Goal: Task Accomplishment & Management: Use online tool/utility

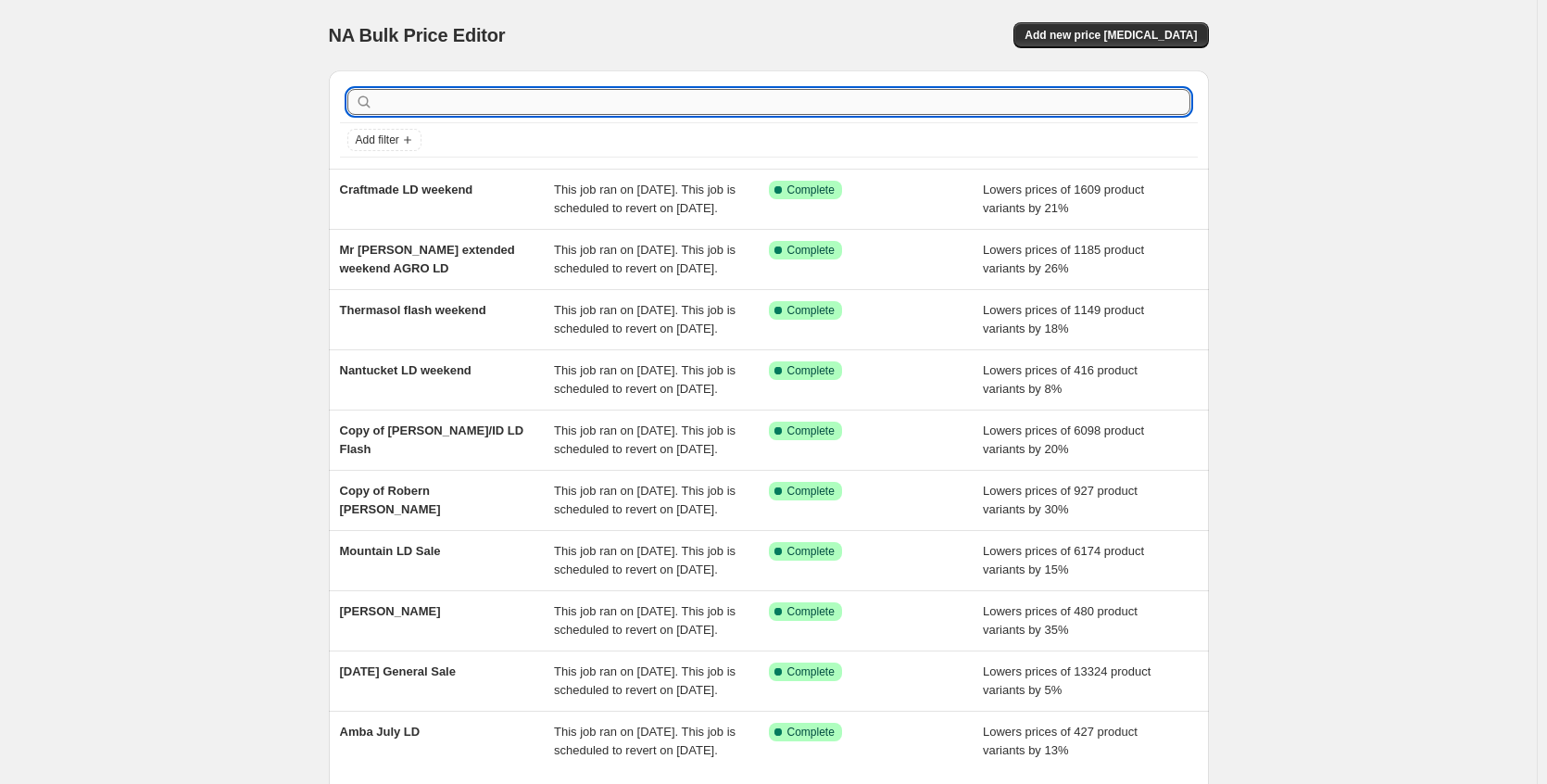
click at [933, 96] on input "text" at bounding box center [783, 101] width 813 height 26
type input "geber"
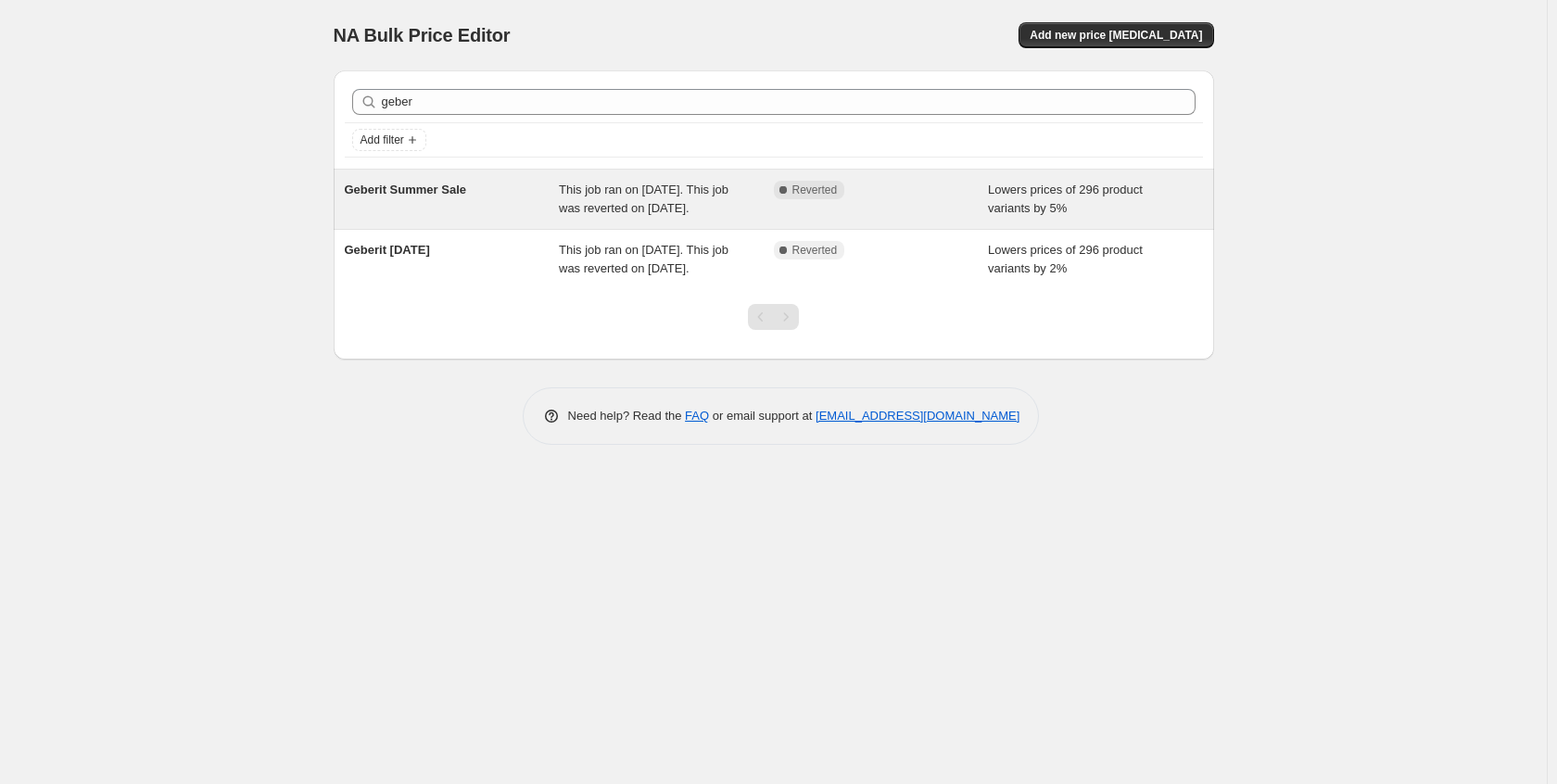
click at [434, 214] on div "Geberit Summer Sale" at bounding box center [452, 199] width 215 height 37
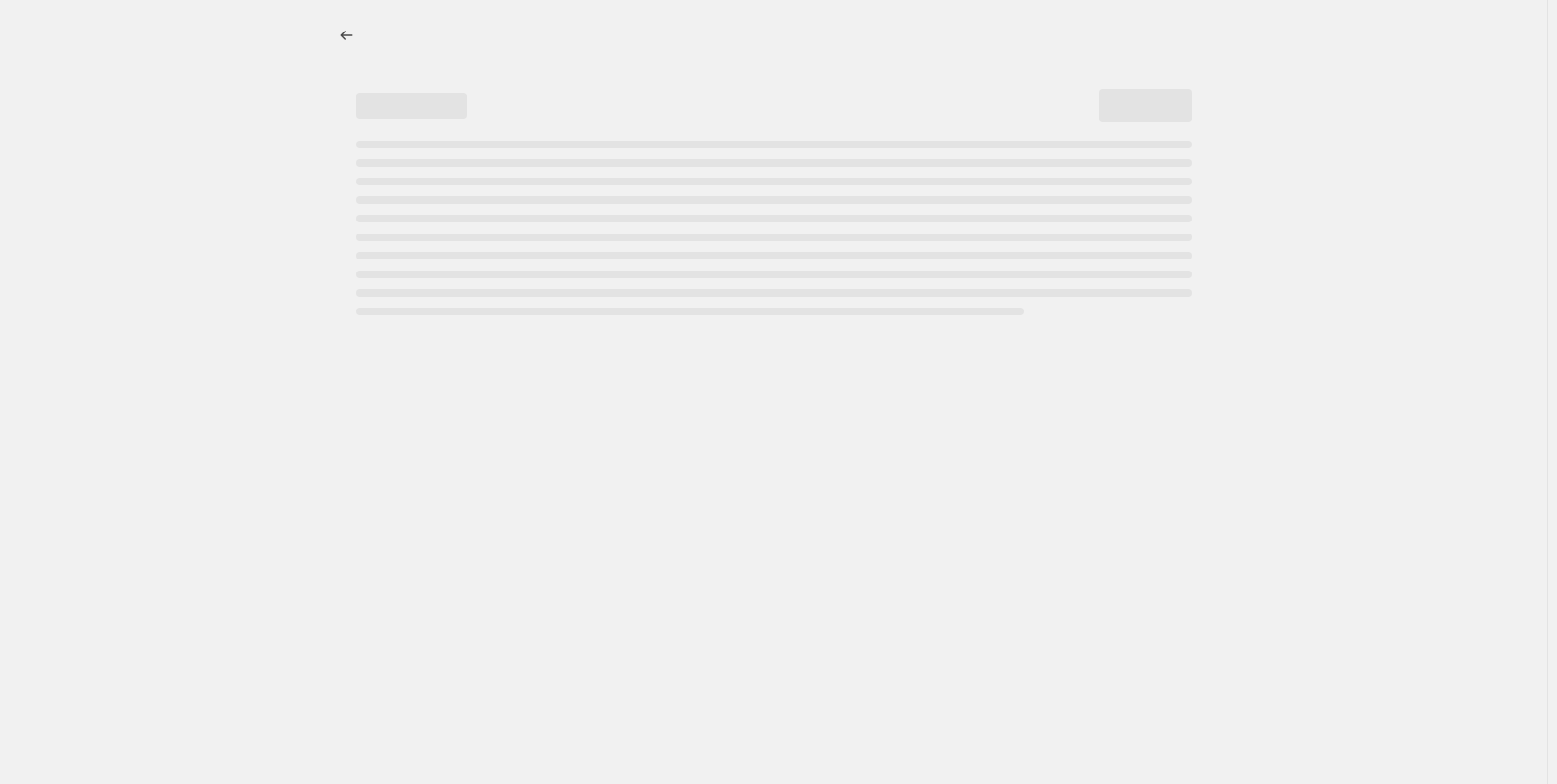
select select "percentage"
select select "no_change"
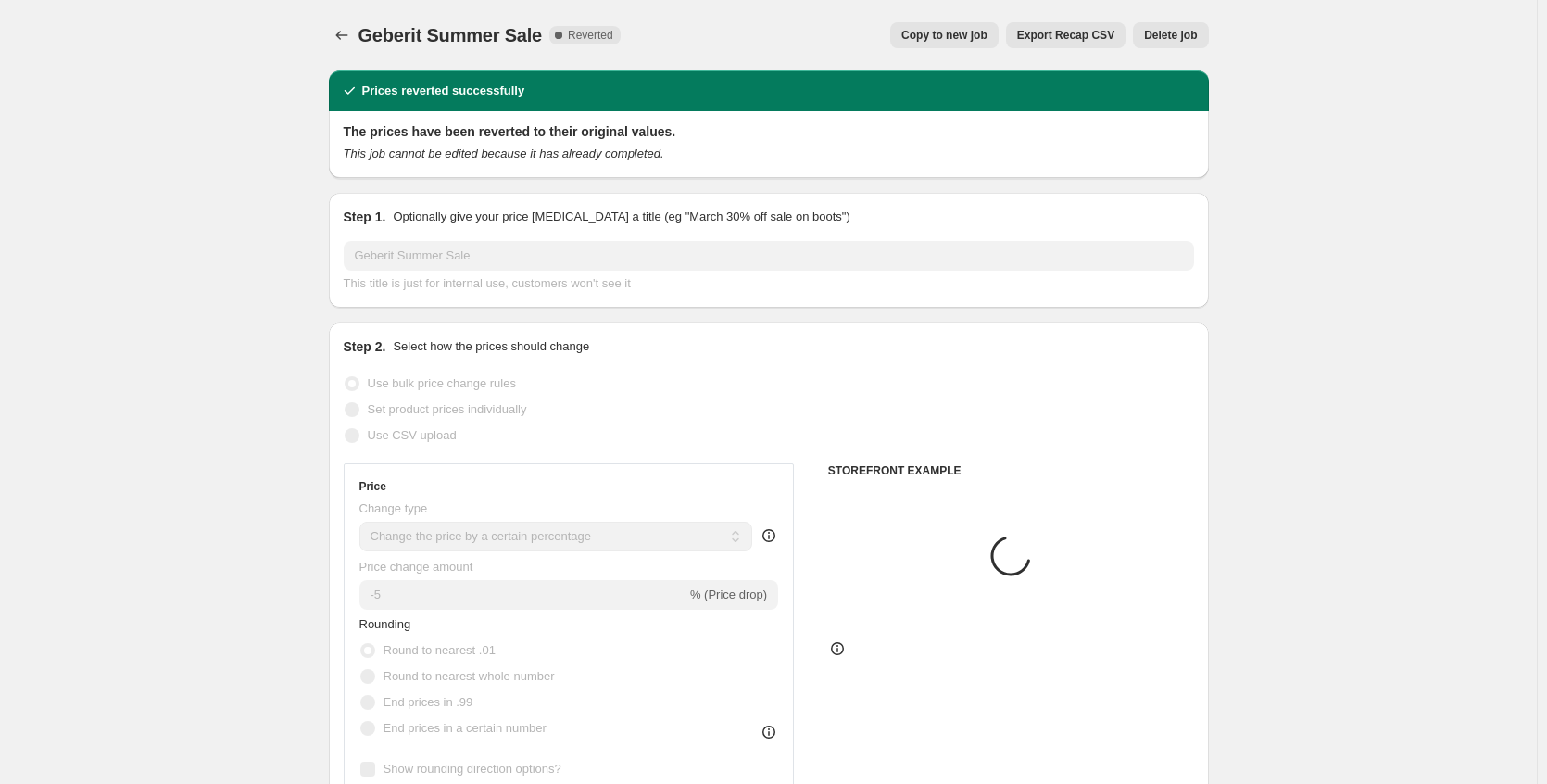
select select "collection"
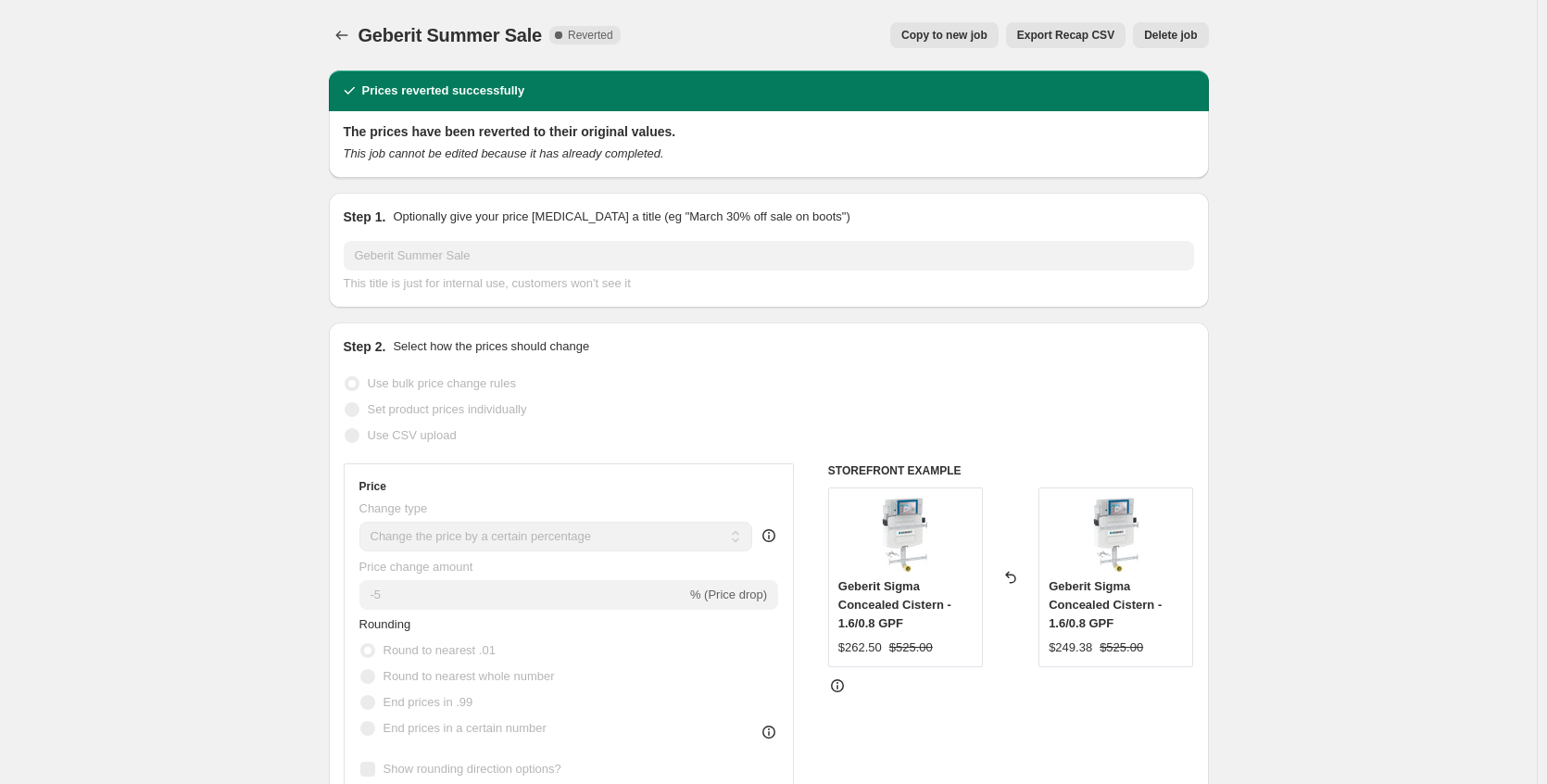
click at [928, 40] on span "Copy to new job" at bounding box center [944, 35] width 86 height 15
select select "percentage"
select select "no_change"
select select "collection"
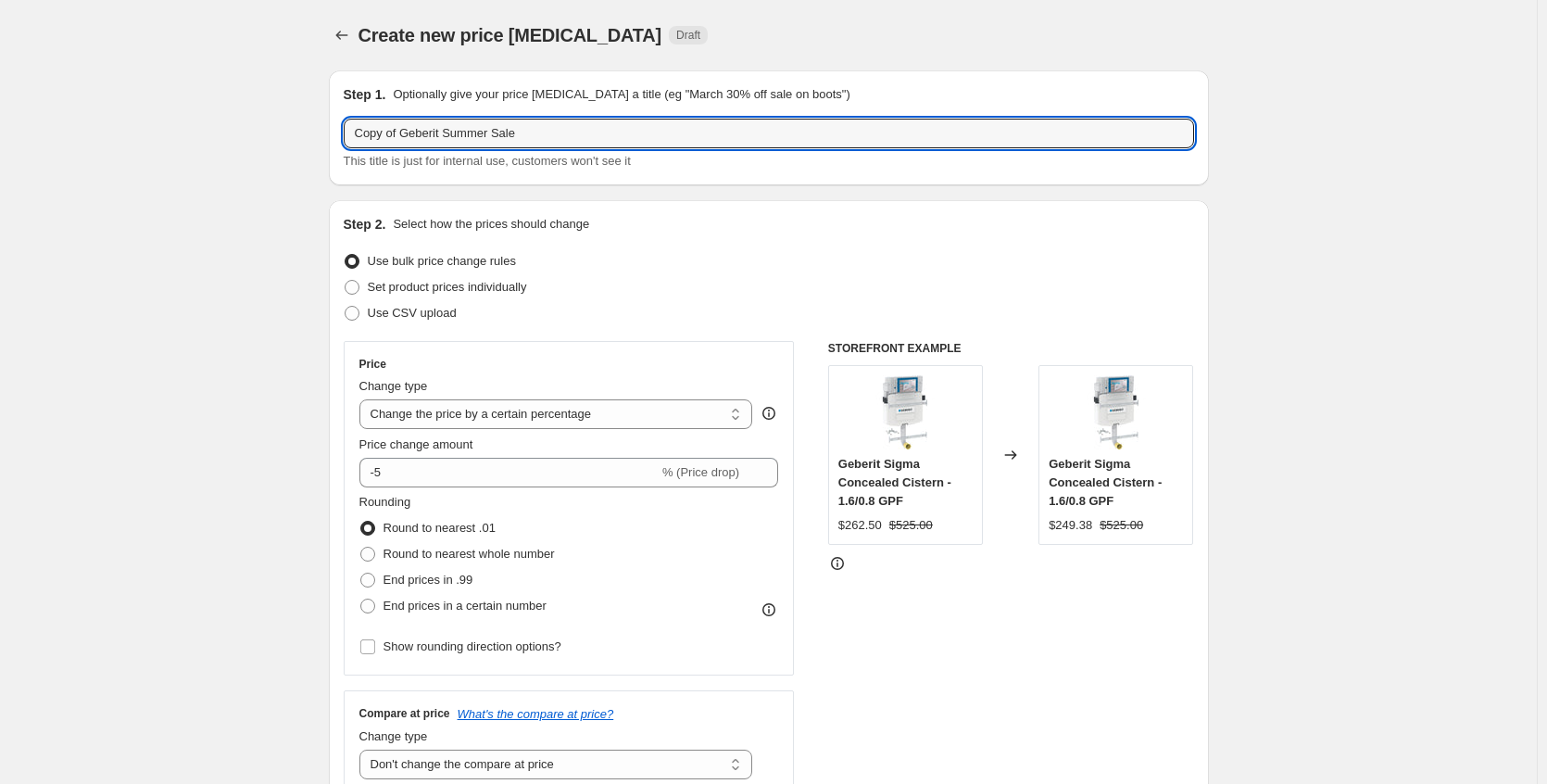
drag, startPoint x: 410, startPoint y: 132, endPoint x: 259, endPoint y: 144, distance: 151.5
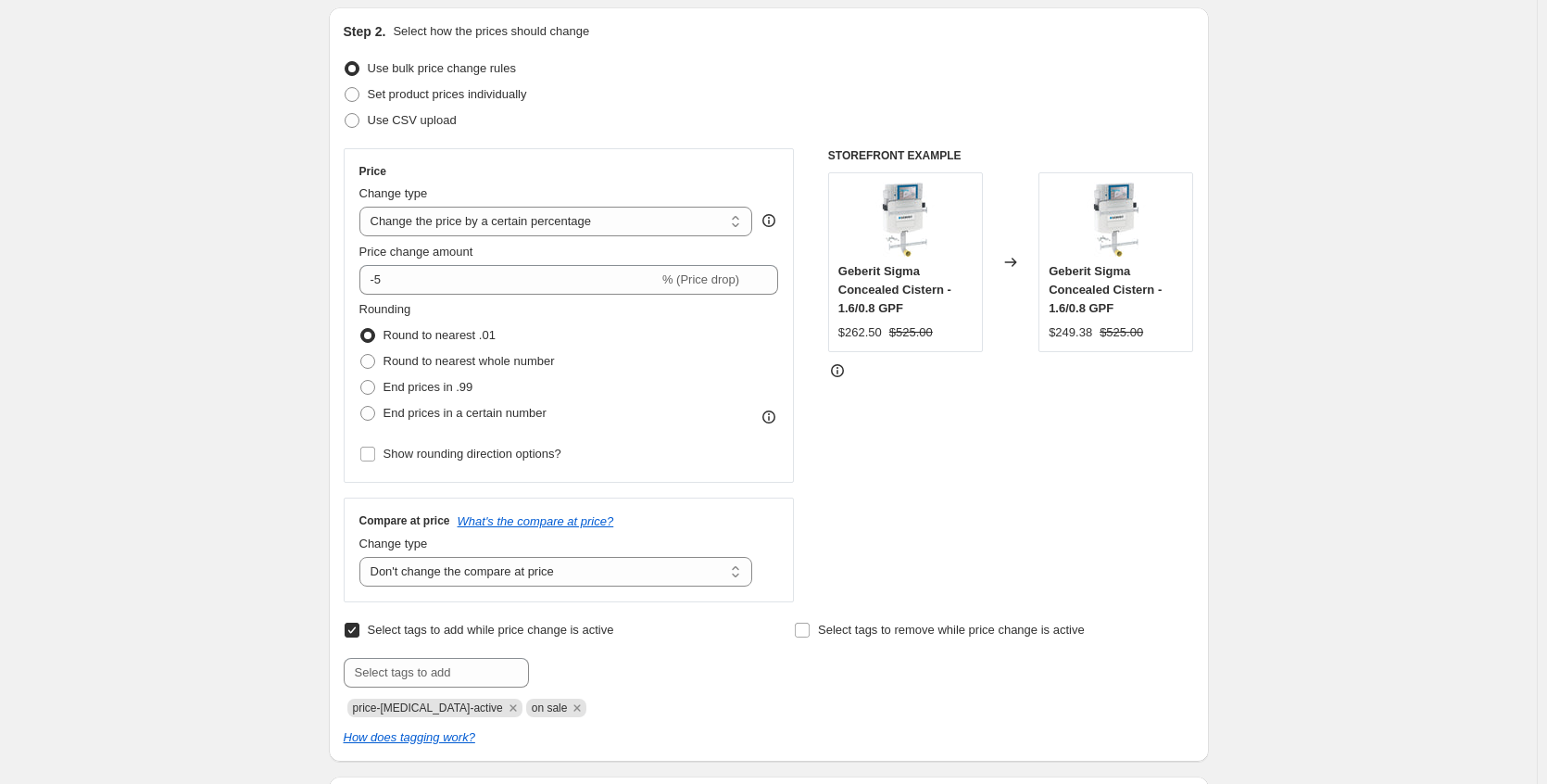
scroll to position [185, 0]
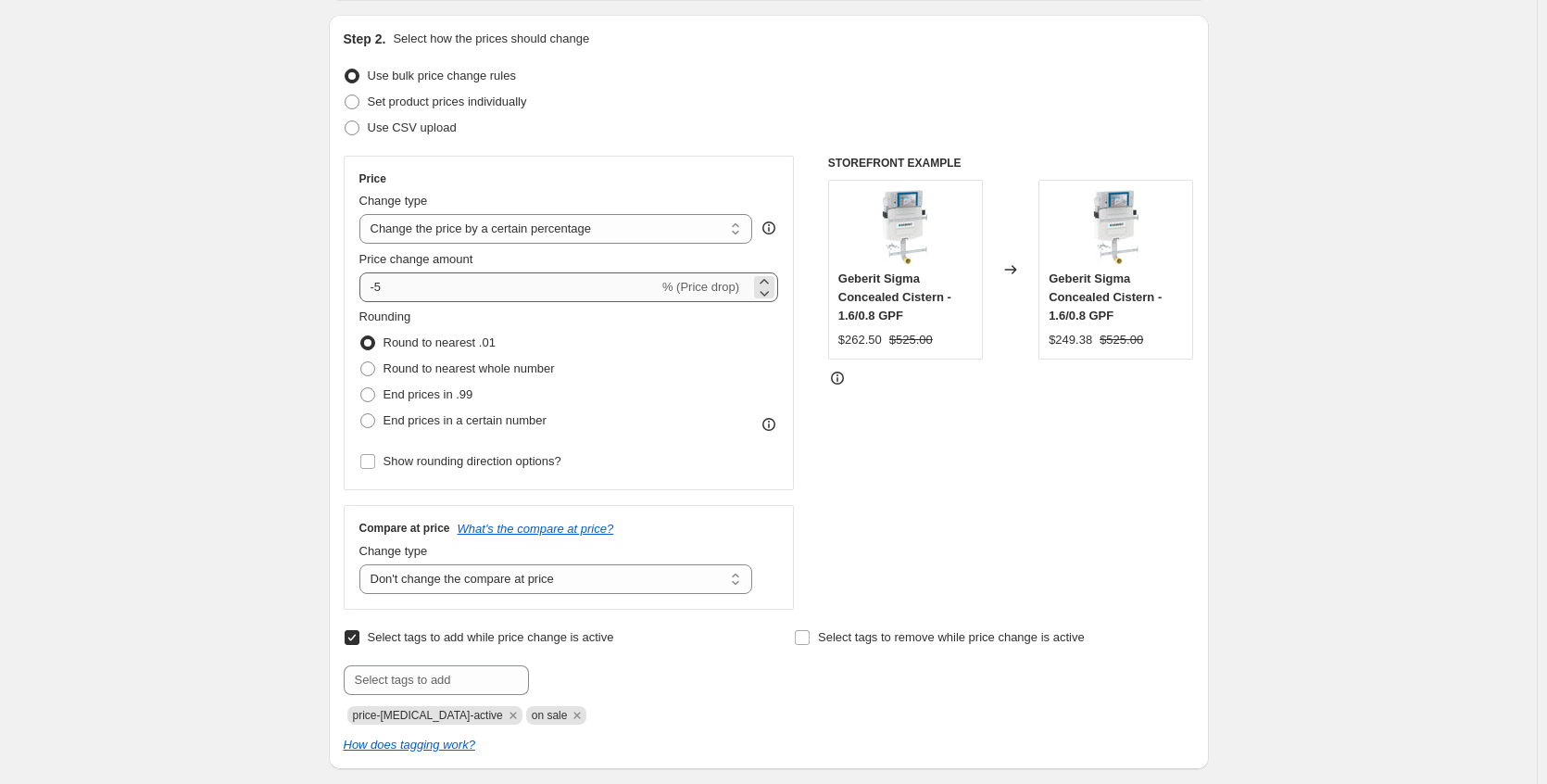
type input "Geberit Summer Sale"
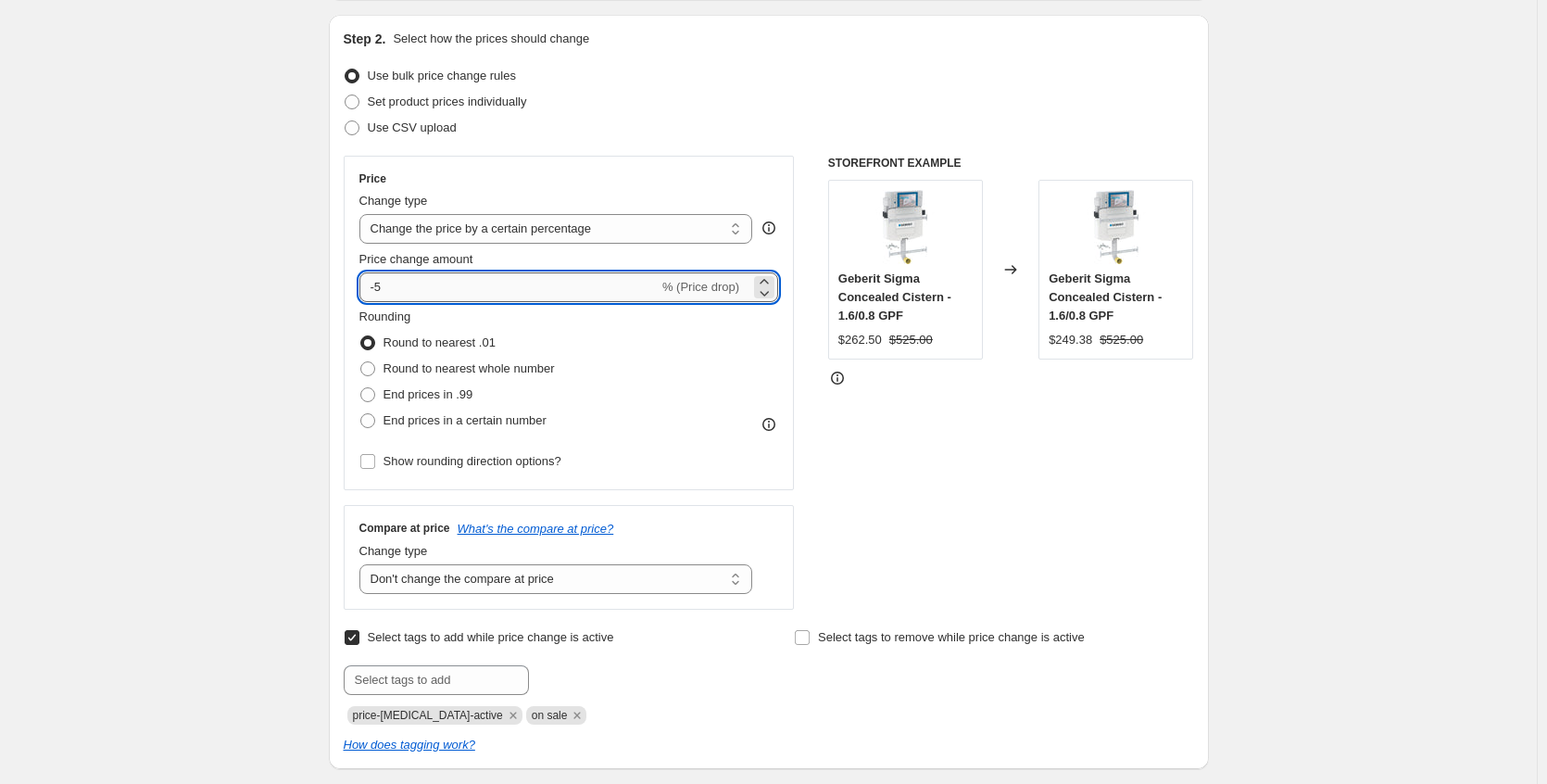
click at [406, 292] on input "-5" at bounding box center [509, 287] width 299 height 29
type input "-3"
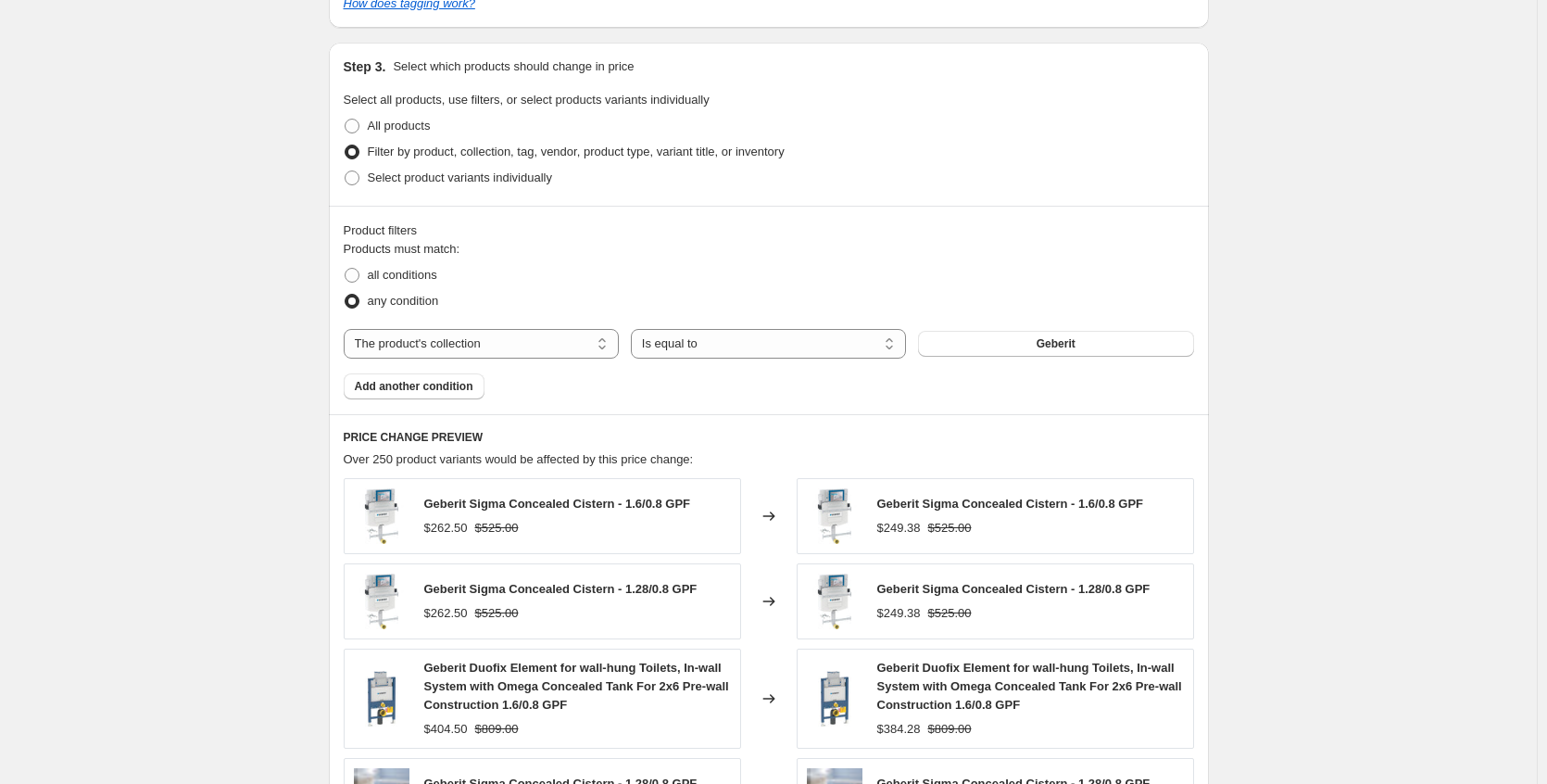
scroll to position [1429, 0]
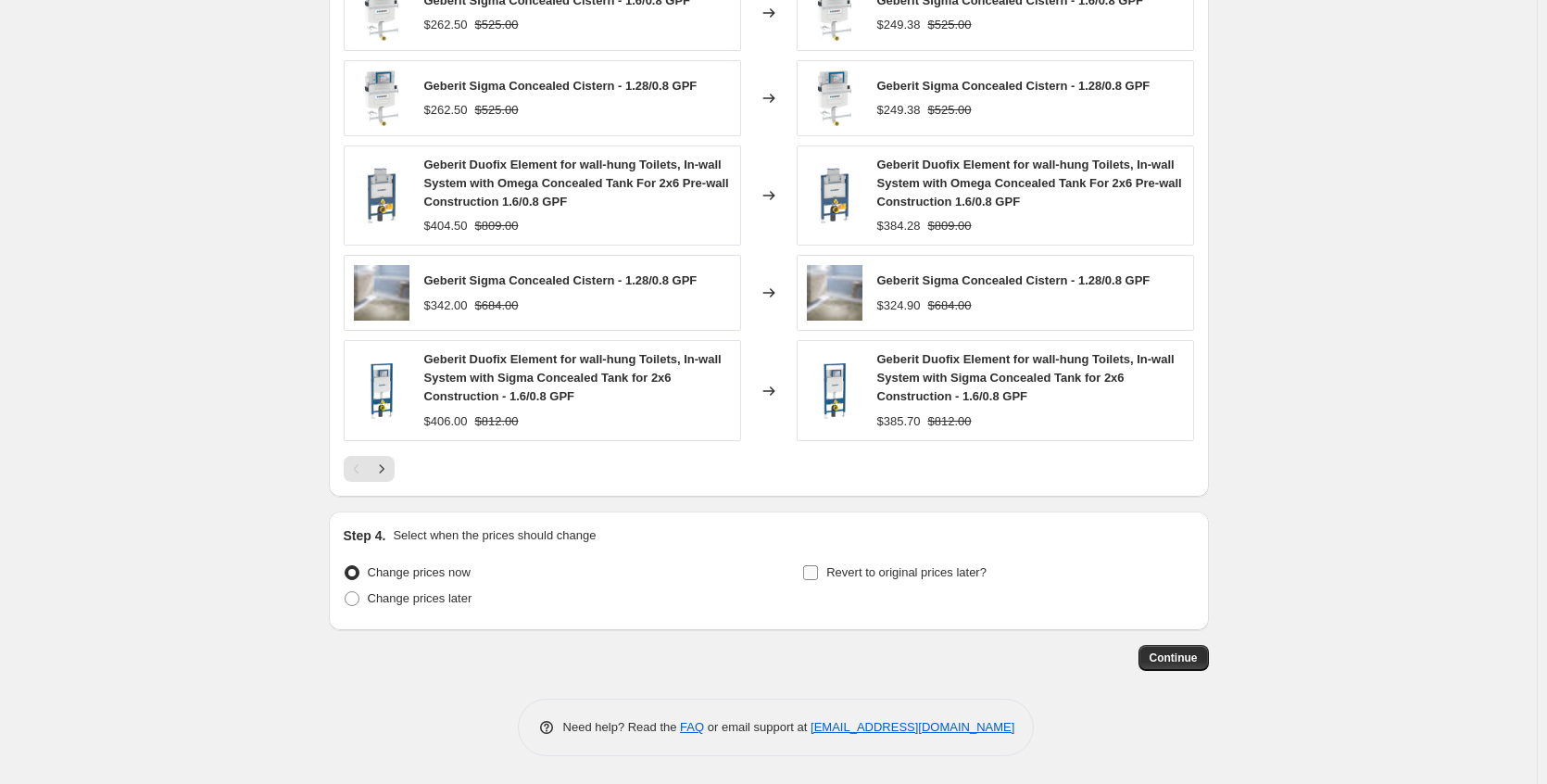
type input "-2"
click at [818, 575] on input "Revert to original prices later?" at bounding box center [811, 572] width 15 height 15
checkbox input "true"
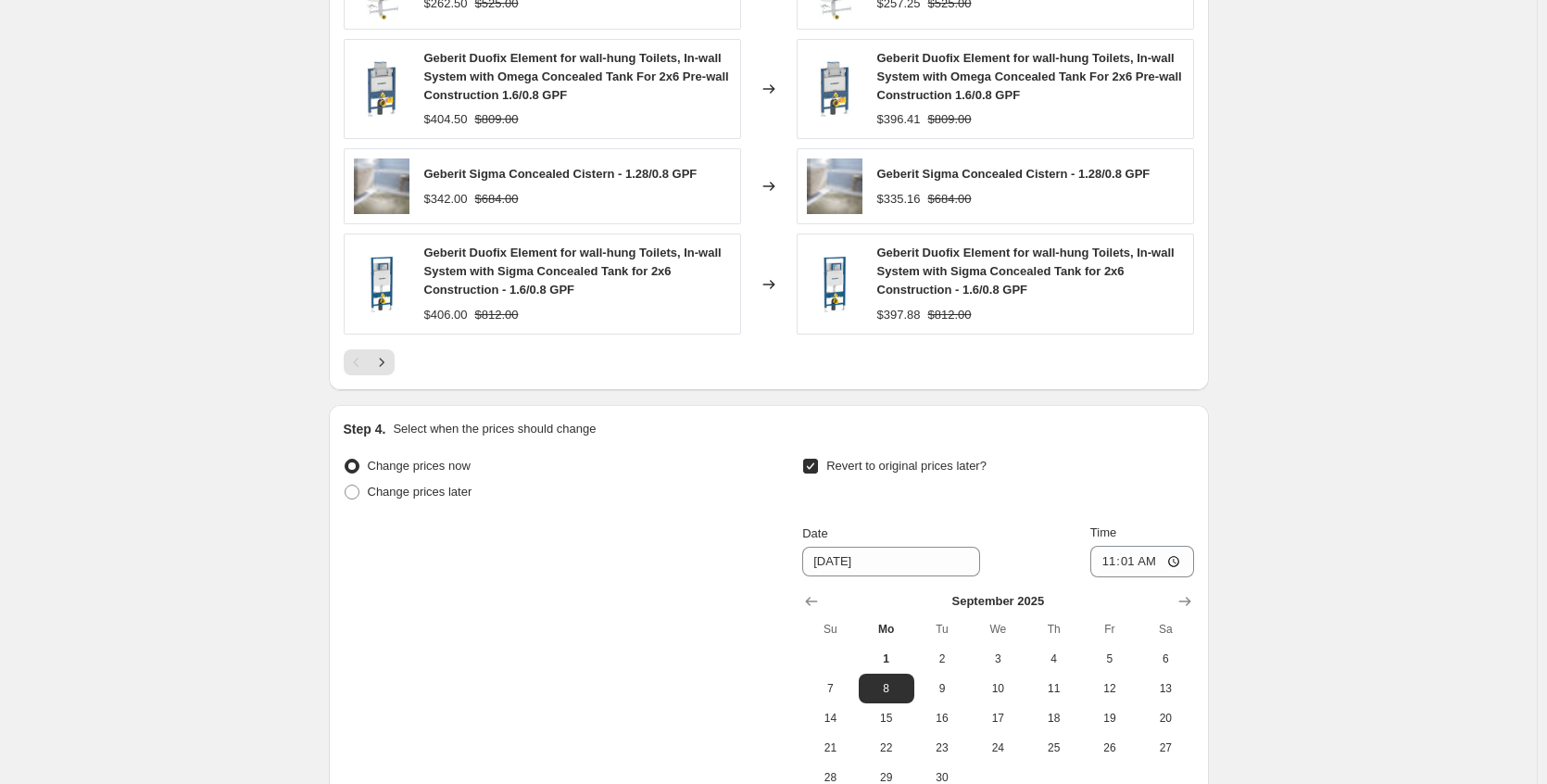
scroll to position [1707, 0]
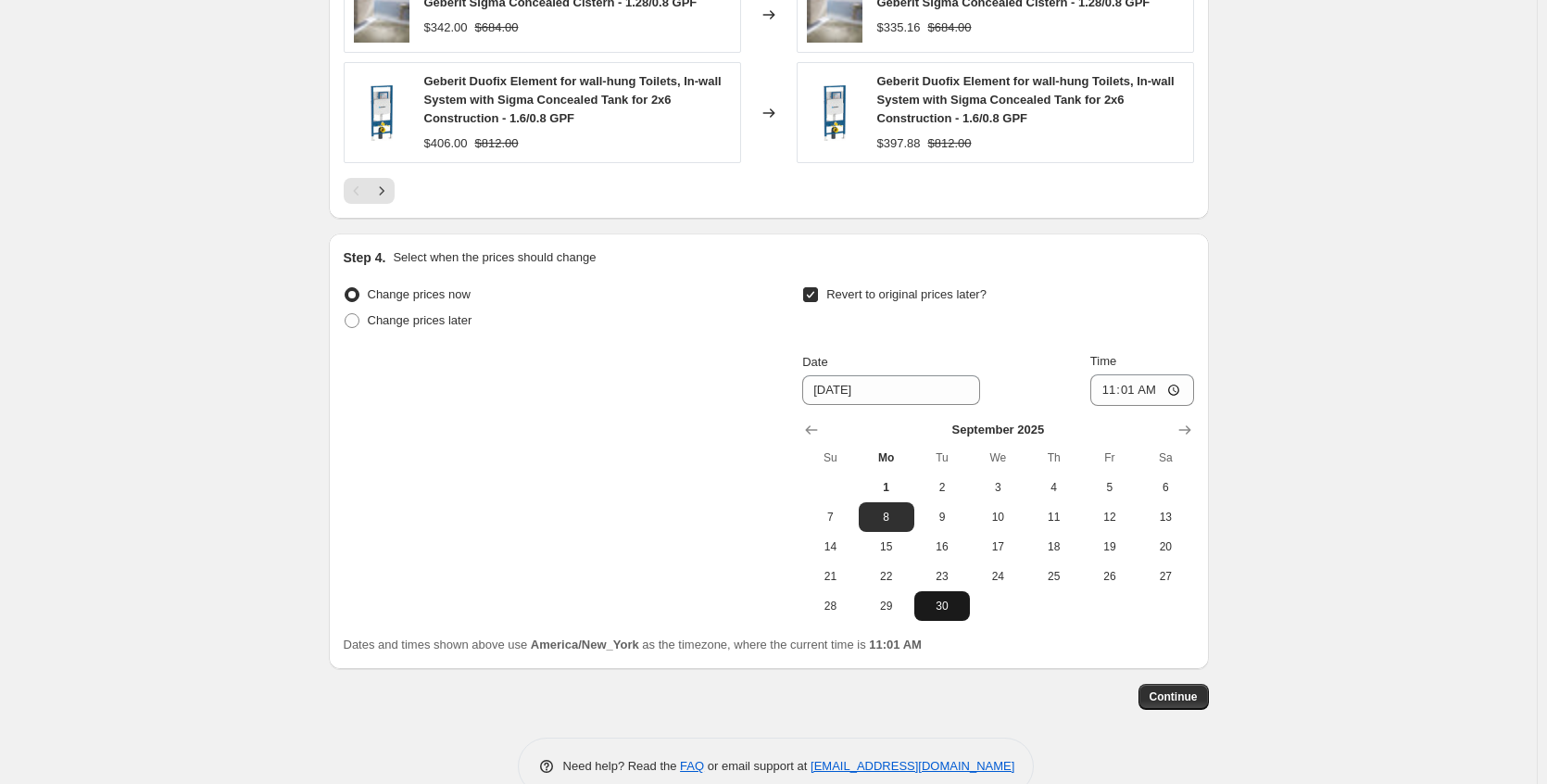
click at [951, 605] on span "30" at bounding box center [942, 605] width 41 height 15
type input "[DATE]"
click at [1180, 392] on input "11:01" at bounding box center [1142, 390] width 104 height 31
type input "09:05"
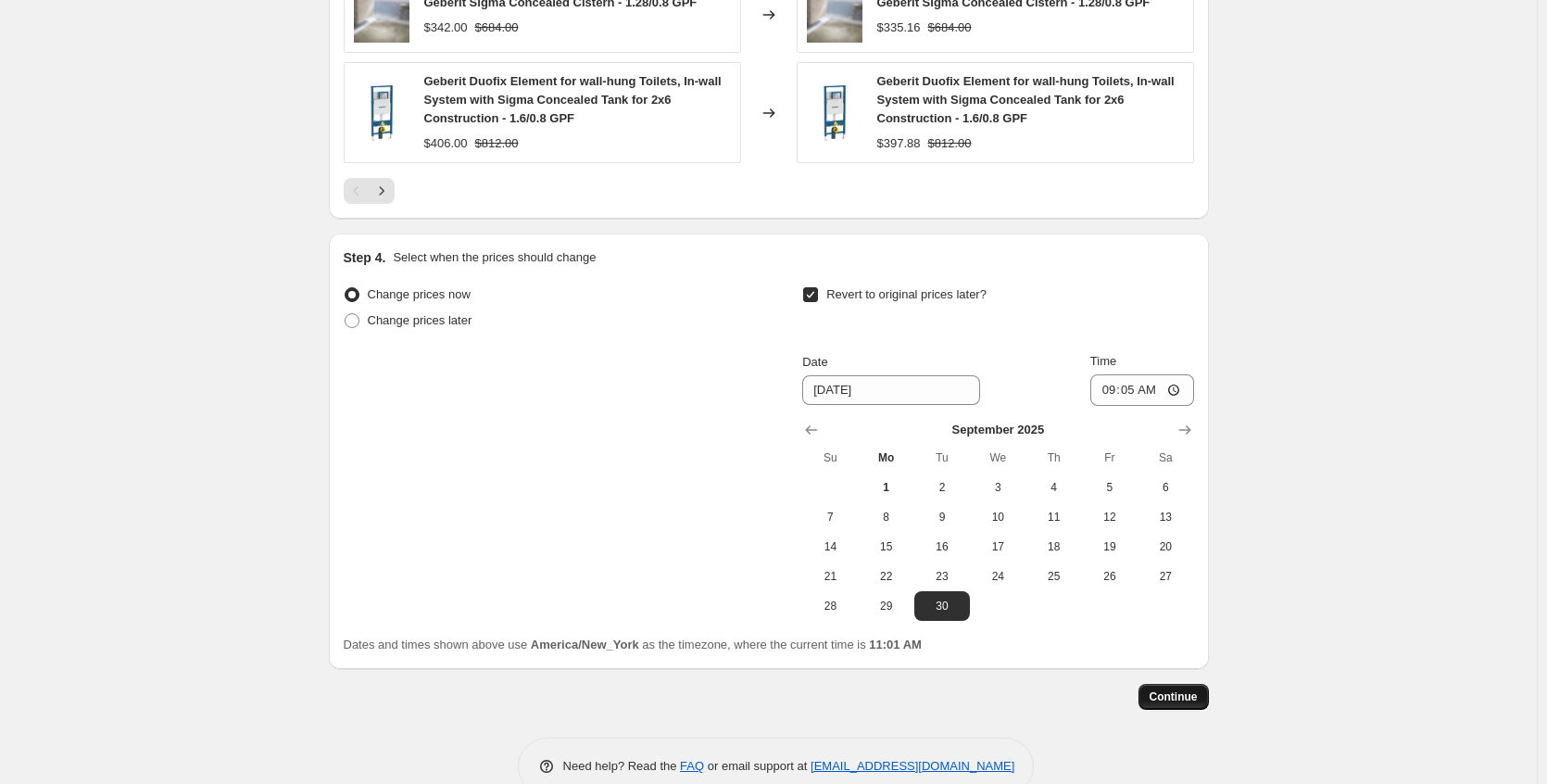
click at [1191, 705] on button "Continue" at bounding box center [1174, 696] width 70 height 26
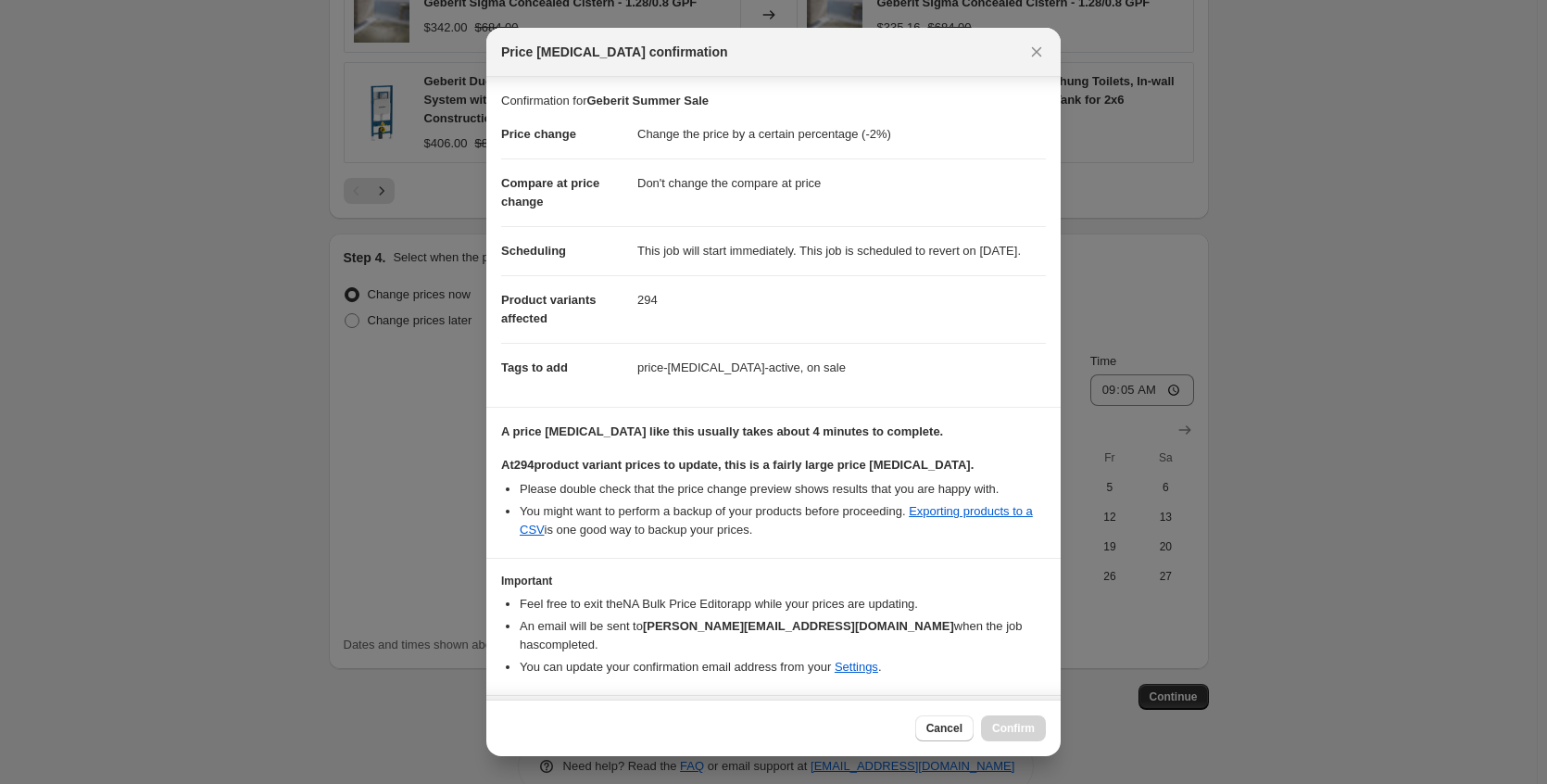
scroll to position [70, 0]
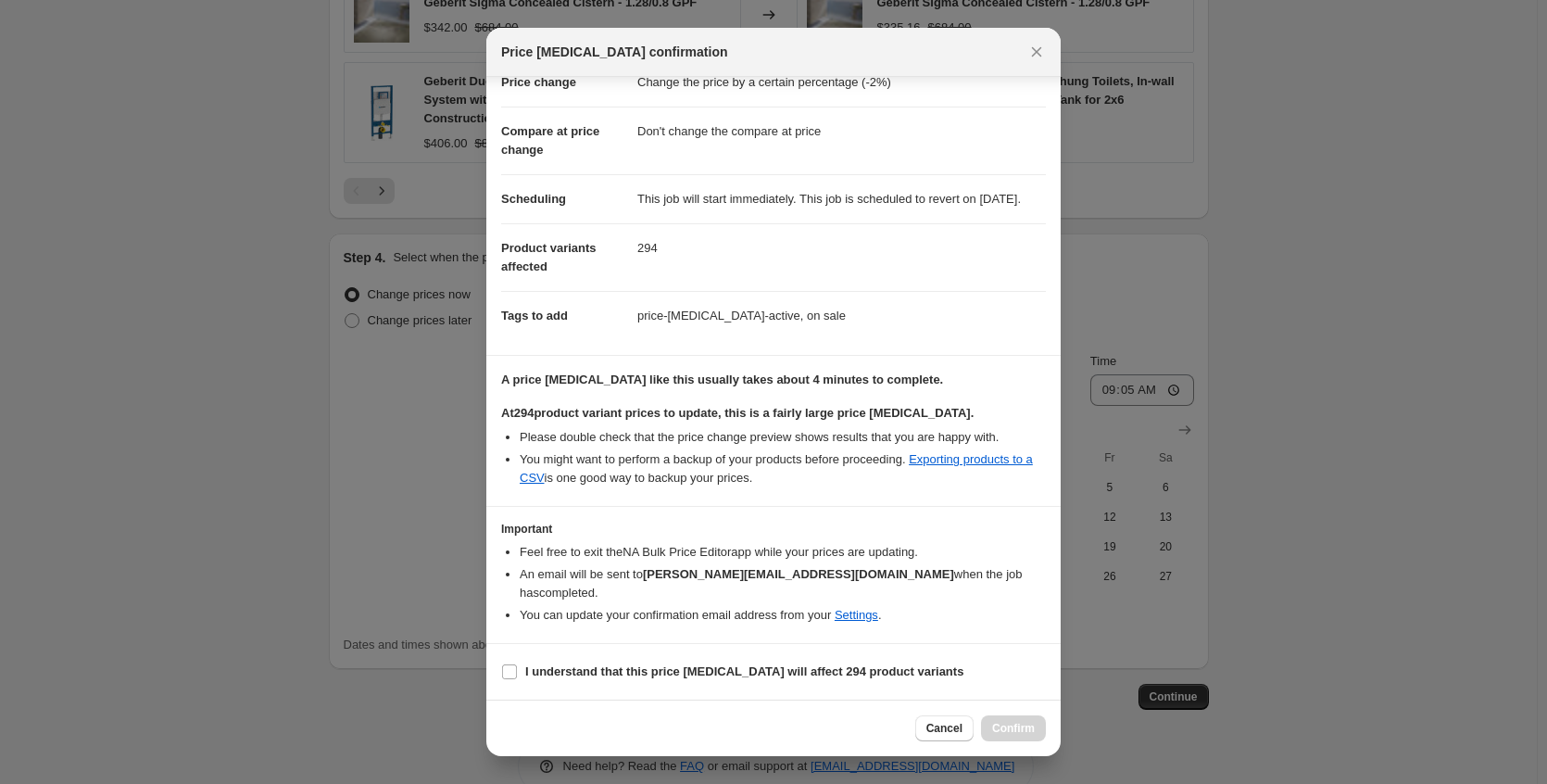
click at [762, 685] on section "I understand that this price [MEDICAL_DATA] will affect 294 product variants" at bounding box center [774, 671] width 575 height 56
click at [865, 676] on b "I understand that this price [MEDICAL_DATA] will affect 294 product variants" at bounding box center [744, 671] width 438 height 14
click at [517, 676] on input "I understand that this price [MEDICAL_DATA] will affect 294 product variants" at bounding box center [509, 671] width 15 height 15
checkbox input "true"
click at [1003, 734] on span "Confirm" at bounding box center [1014, 728] width 43 height 15
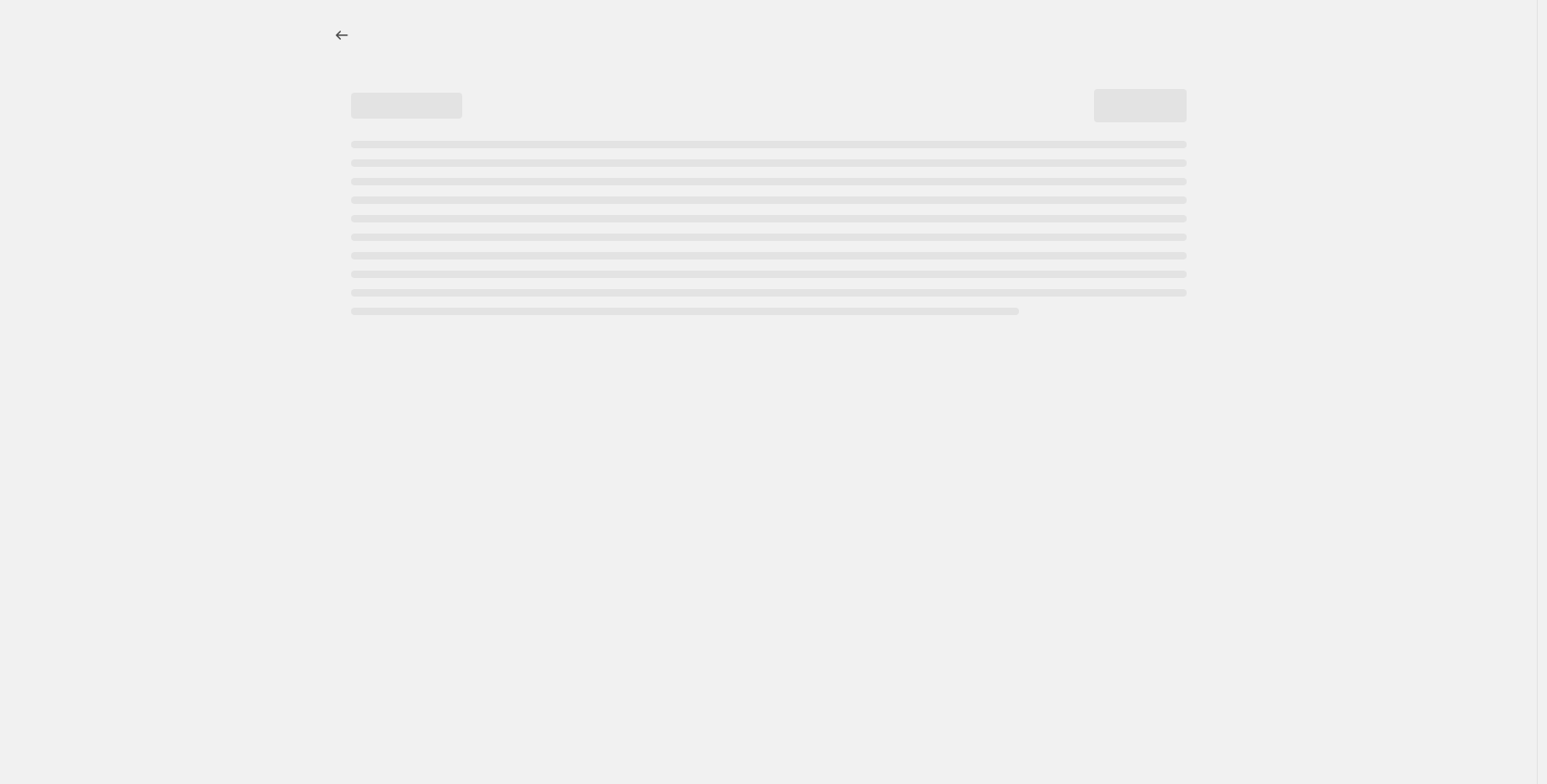
select select "percentage"
select select "no_change"
select select "collection"
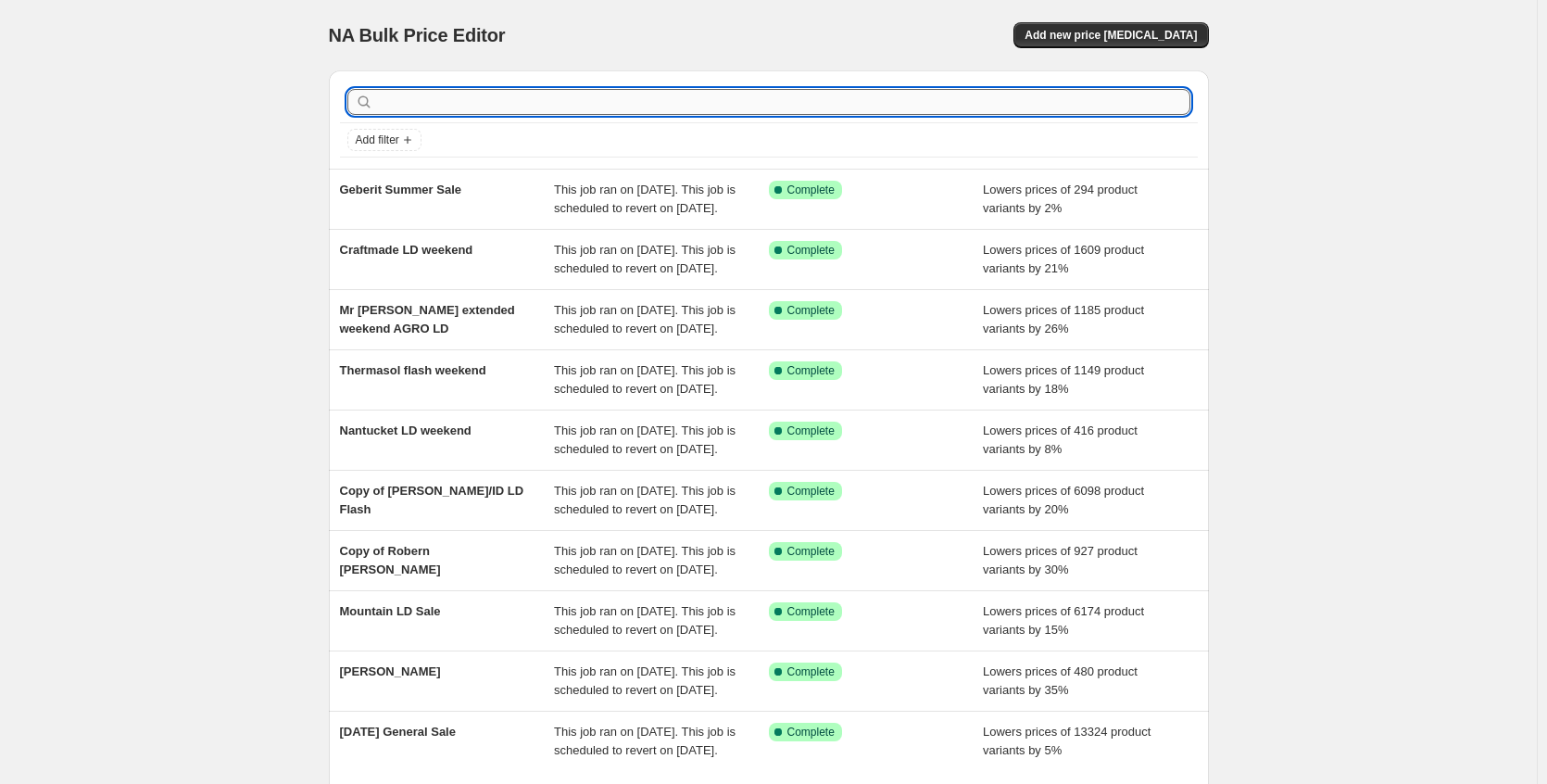
click at [876, 106] on input "text" at bounding box center [783, 101] width 813 height 26
type input "robern"
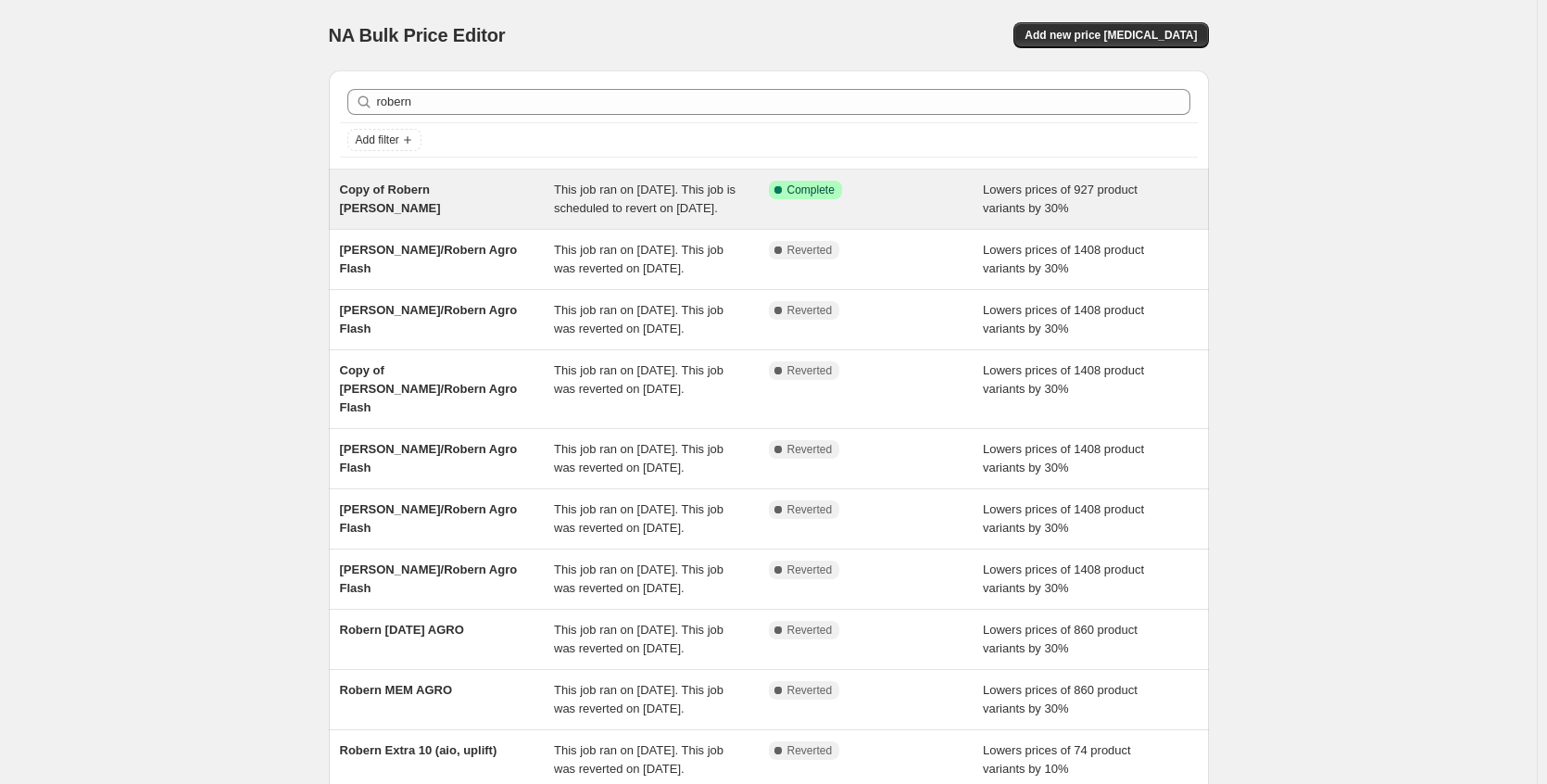
click at [919, 201] on div "Success Complete Complete" at bounding box center [876, 199] width 215 height 37
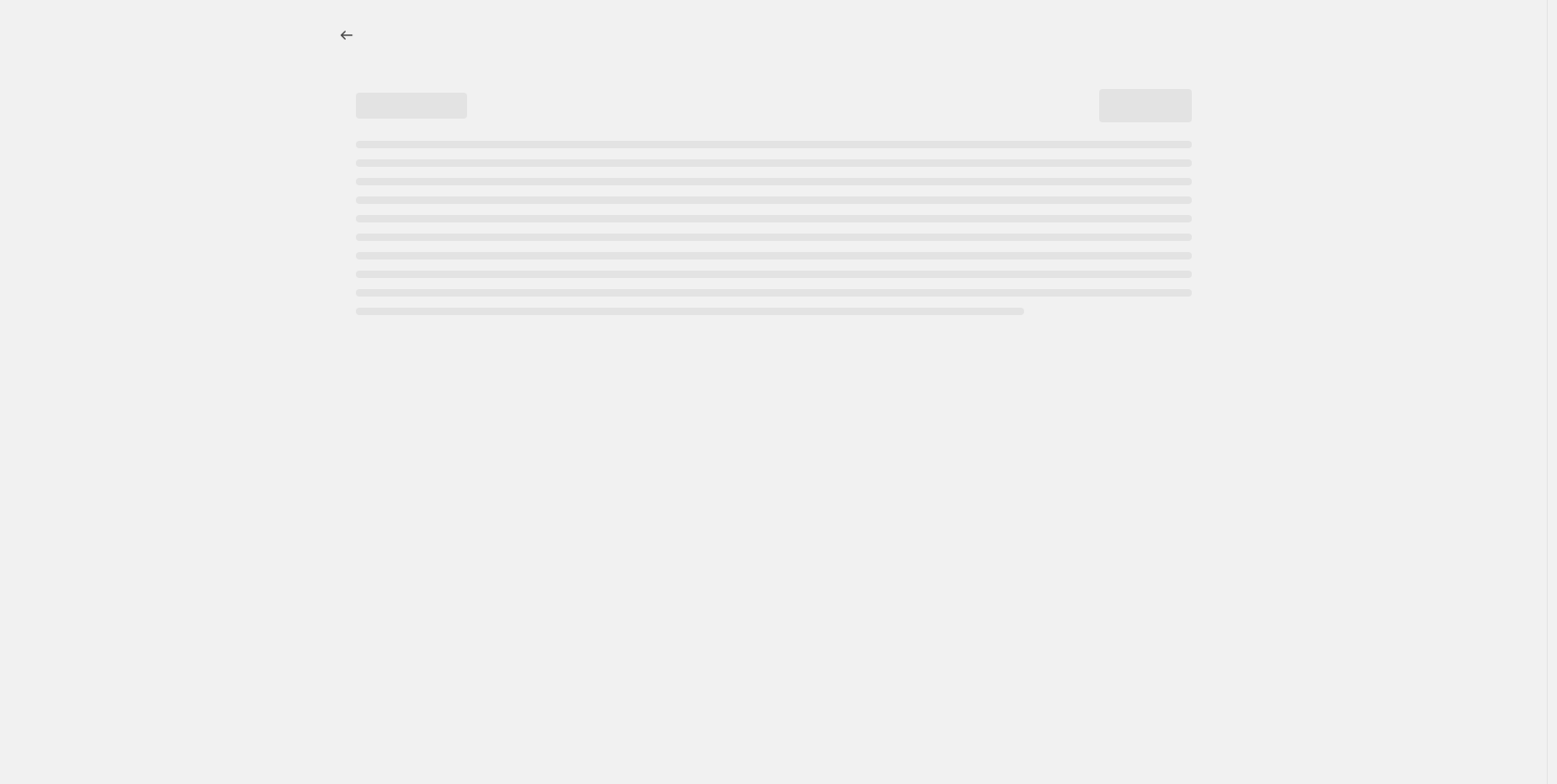
select select "percentage"
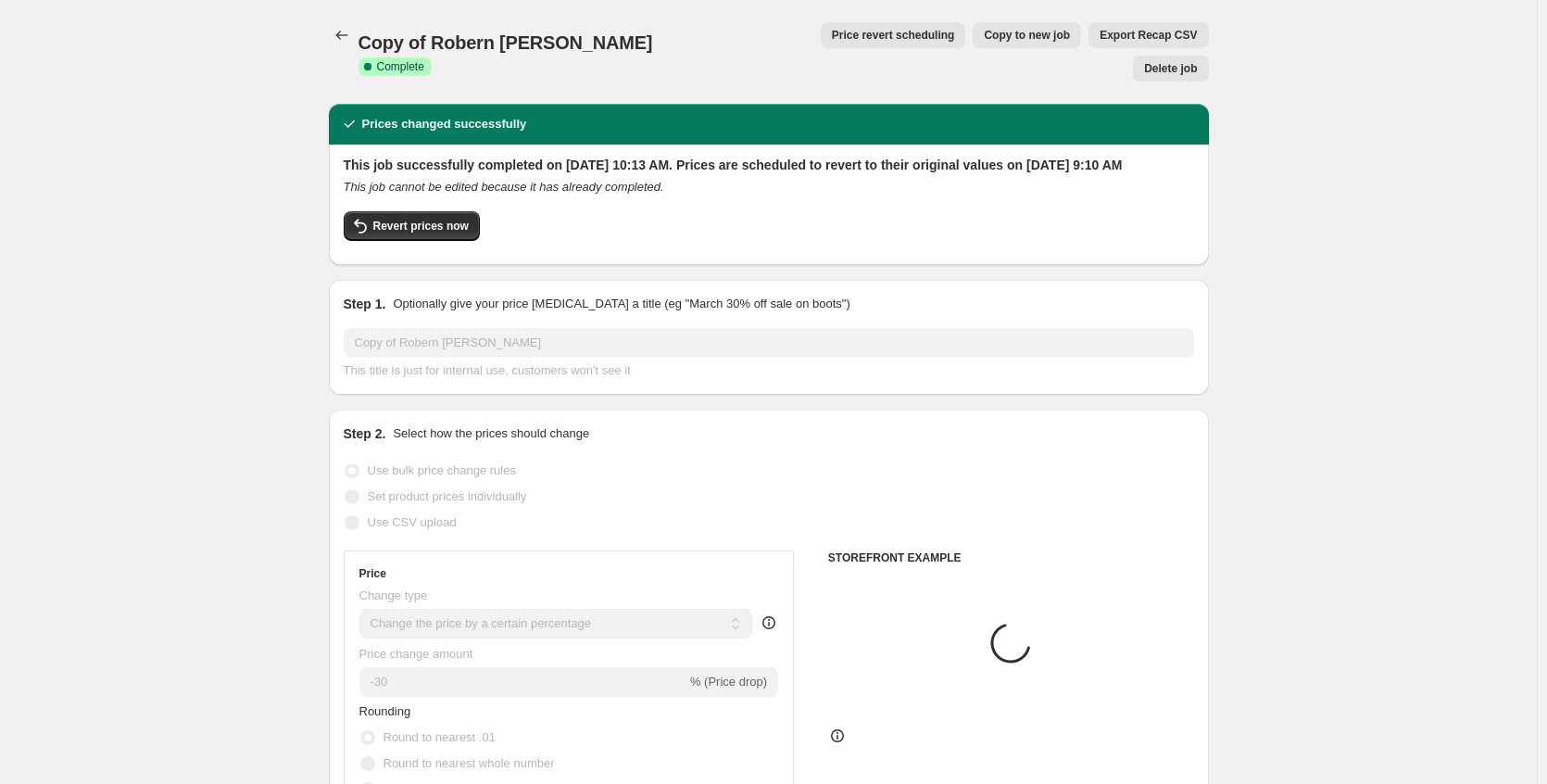
select select "collection"
